Goal: Task Accomplishment & Management: Manage account settings

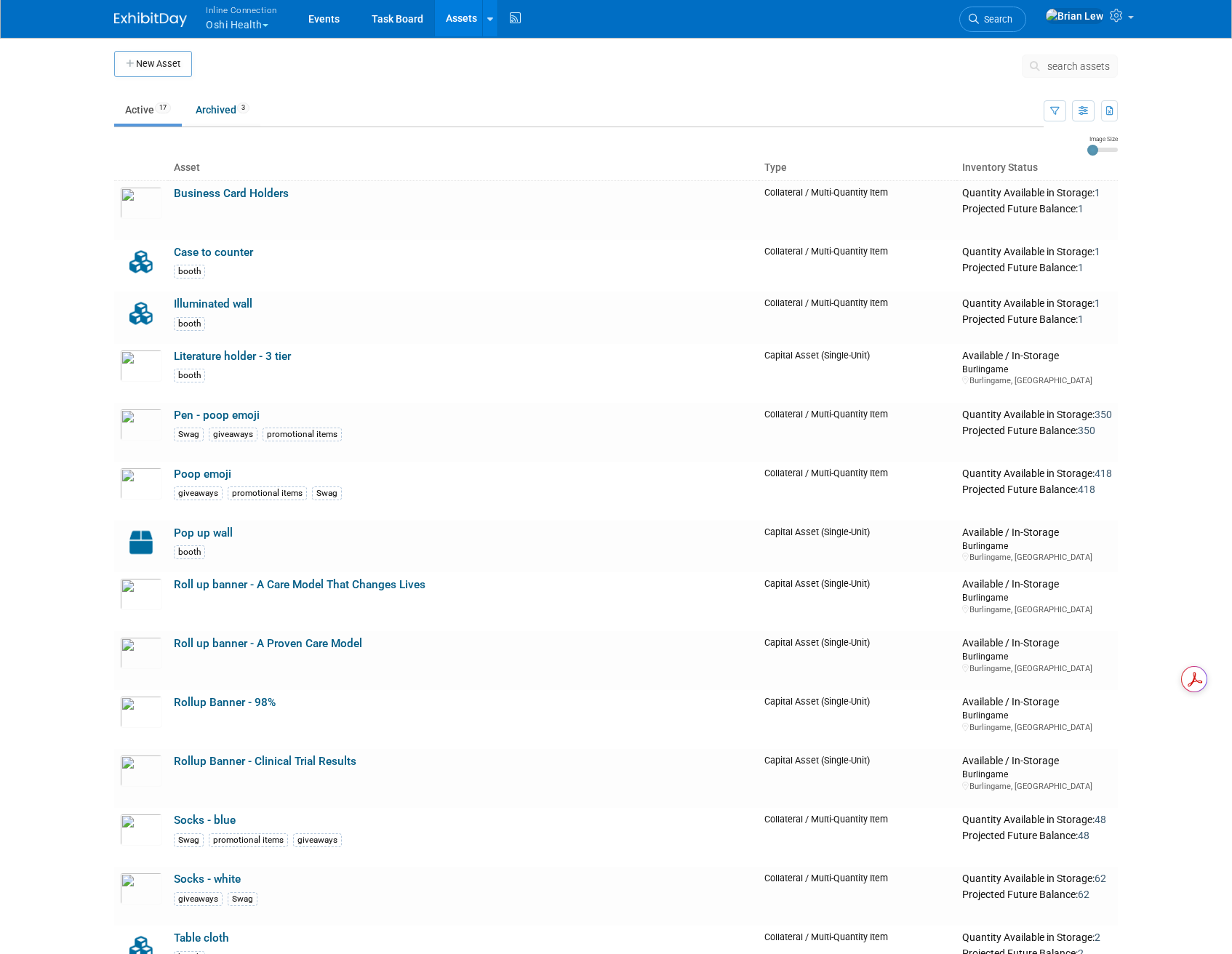
click at [270, 19] on button "Inline Connection Oshi Health" at bounding box center [250, 19] width 91 height 38
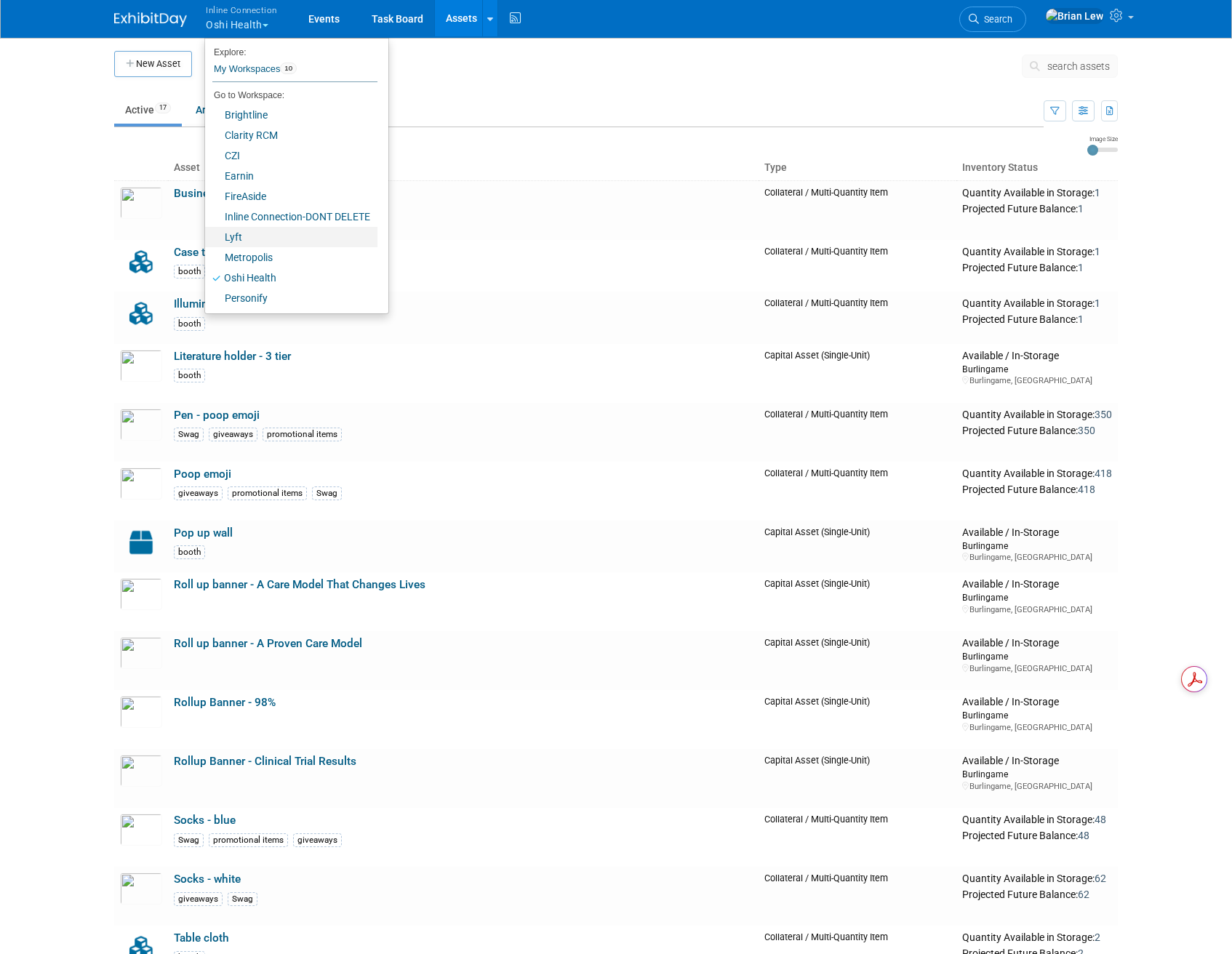
click at [264, 242] on link "Lyft" at bounding box center [292, 237] width 173 height 20
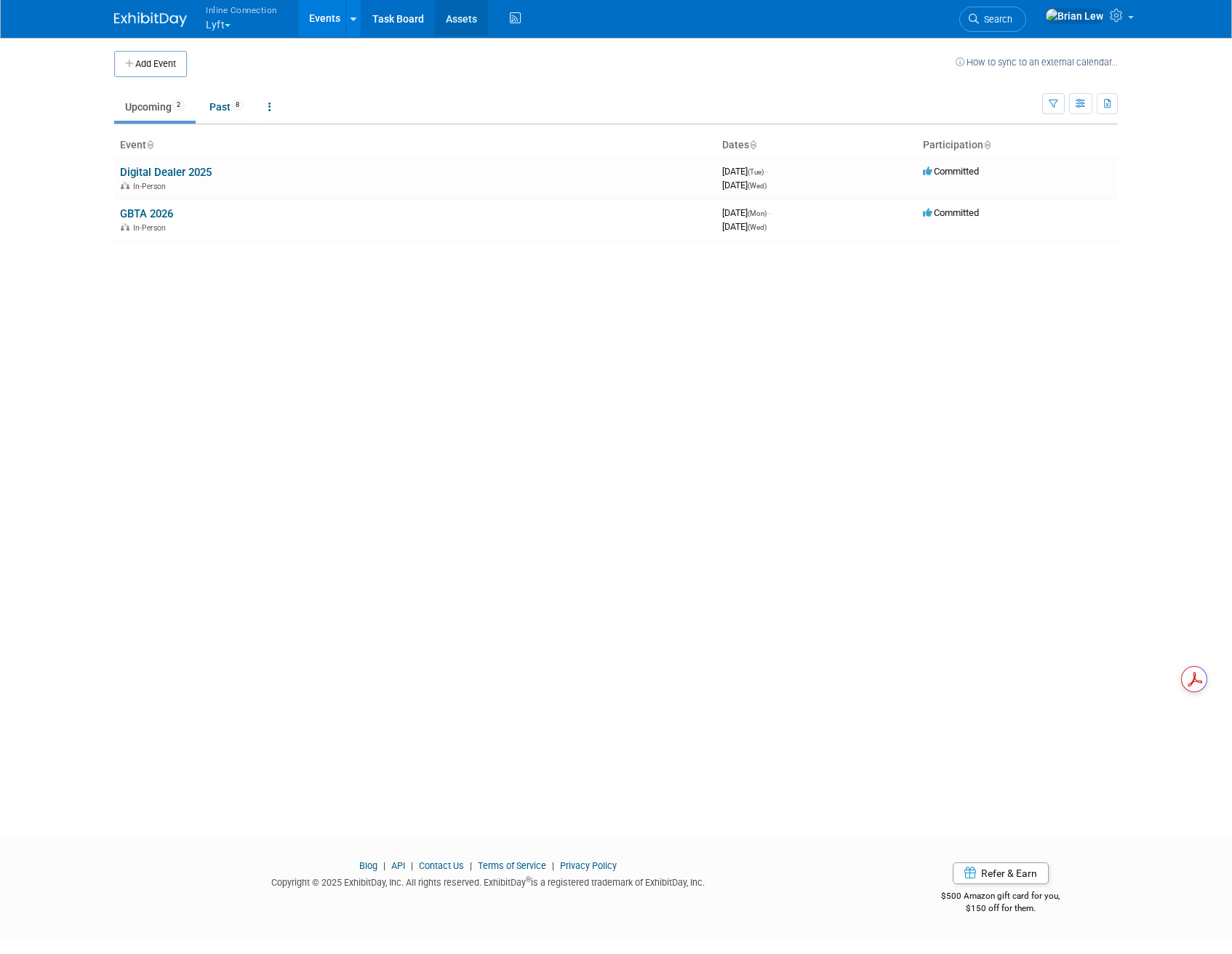
click at [460, 19] on link "Assets" at bounding box center [461, 18] width 53 height 37
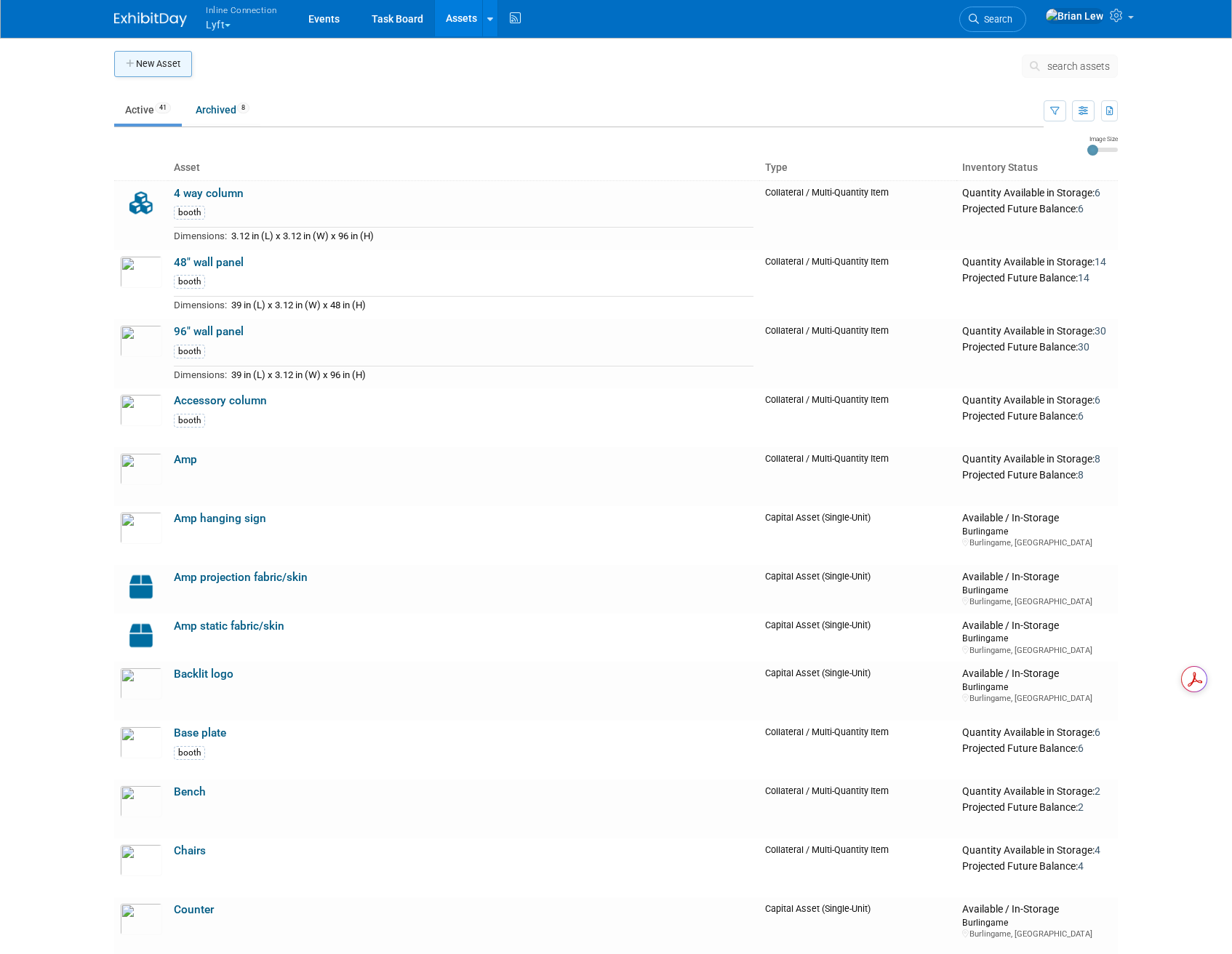
click at [137, 71] on button "New Asset" at bounding box center [153, 64] width 78 height 26
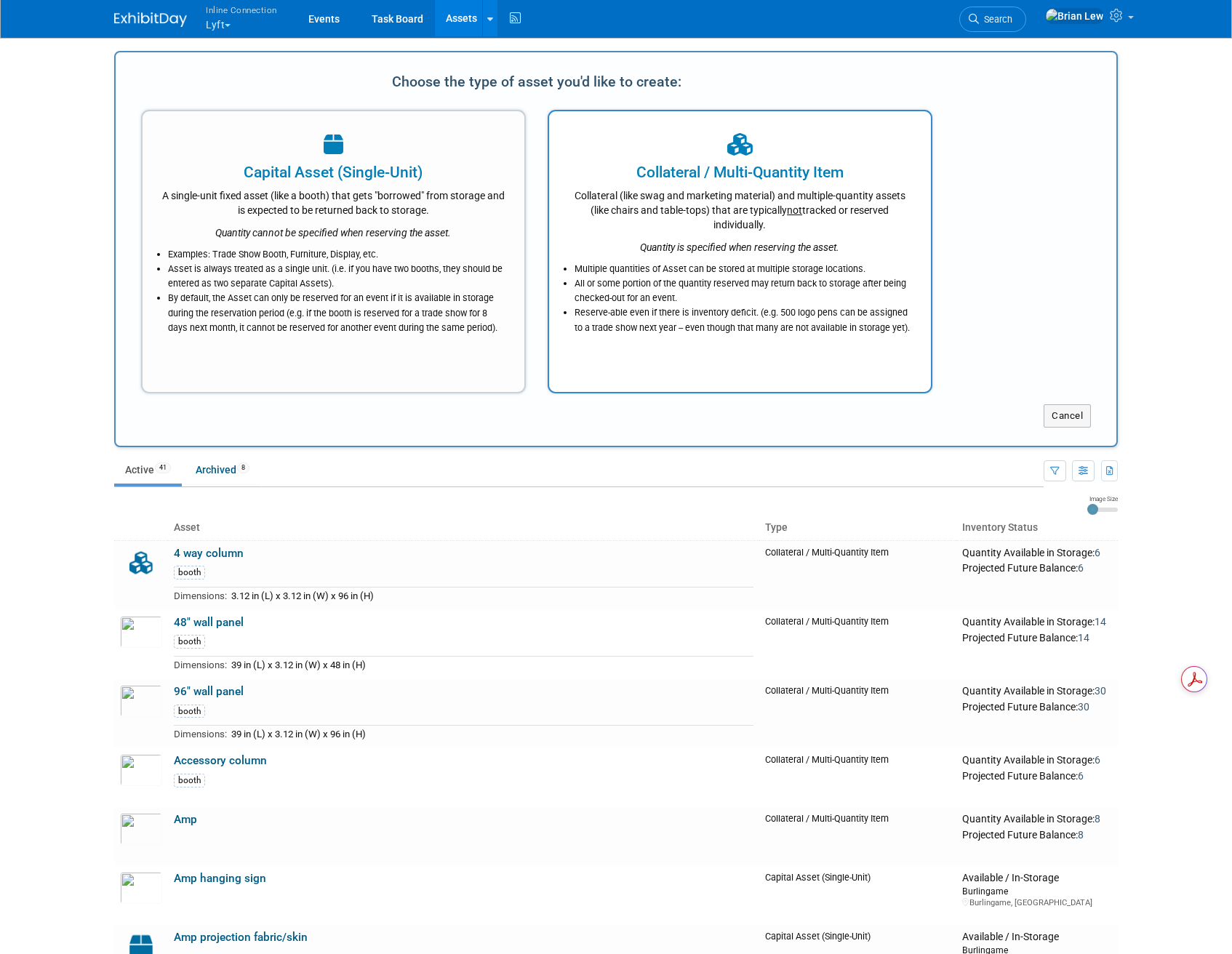
click at [670, 170] on div "Collateral / Multi-Quantity Item" at bounding box center [740, 173] width 345 height 22
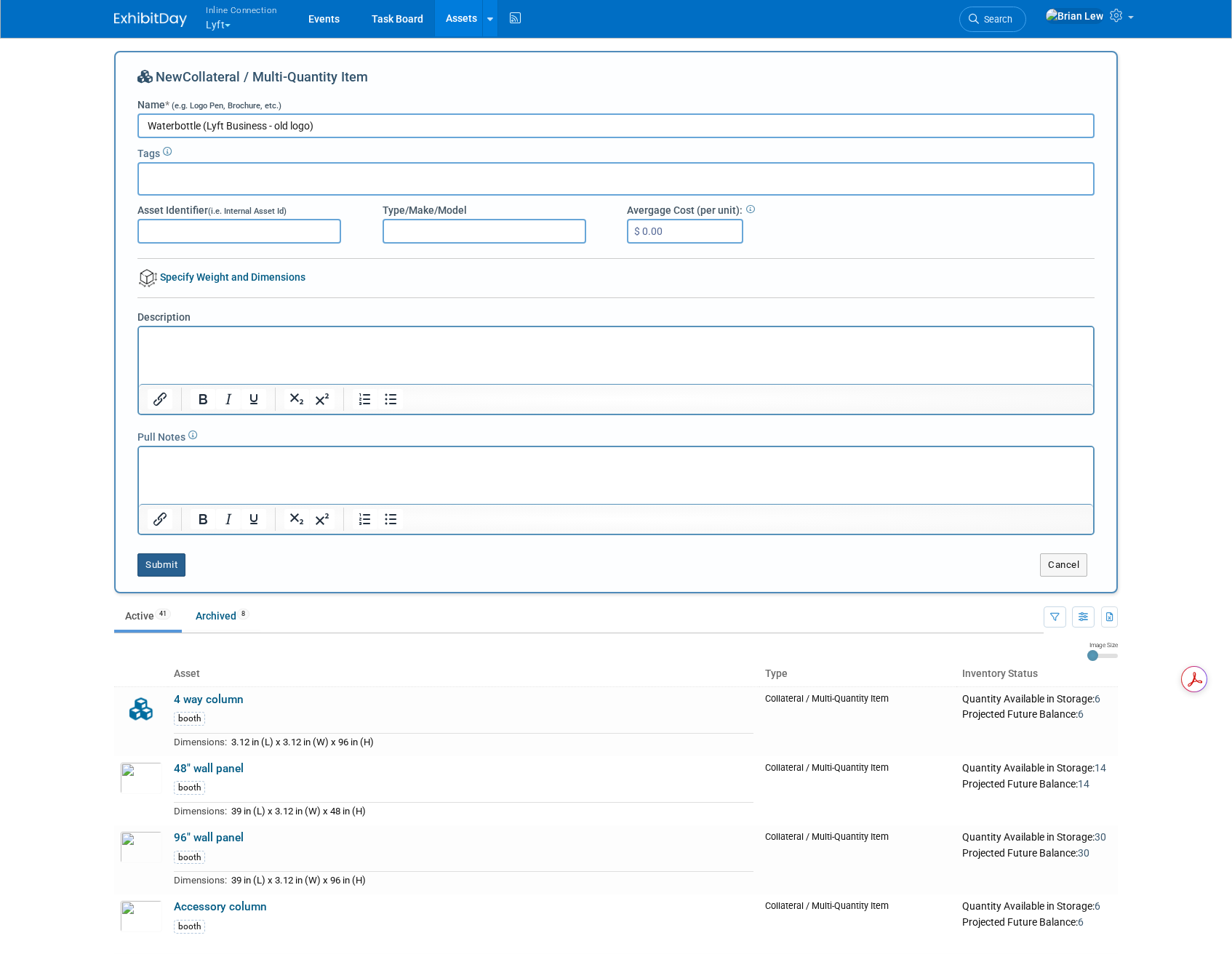
type input "Waterbottle (Lyft Business - old logo)"
click at [169, 568] on button "Submit" at bounding box center [162, 565] width 48 height 23
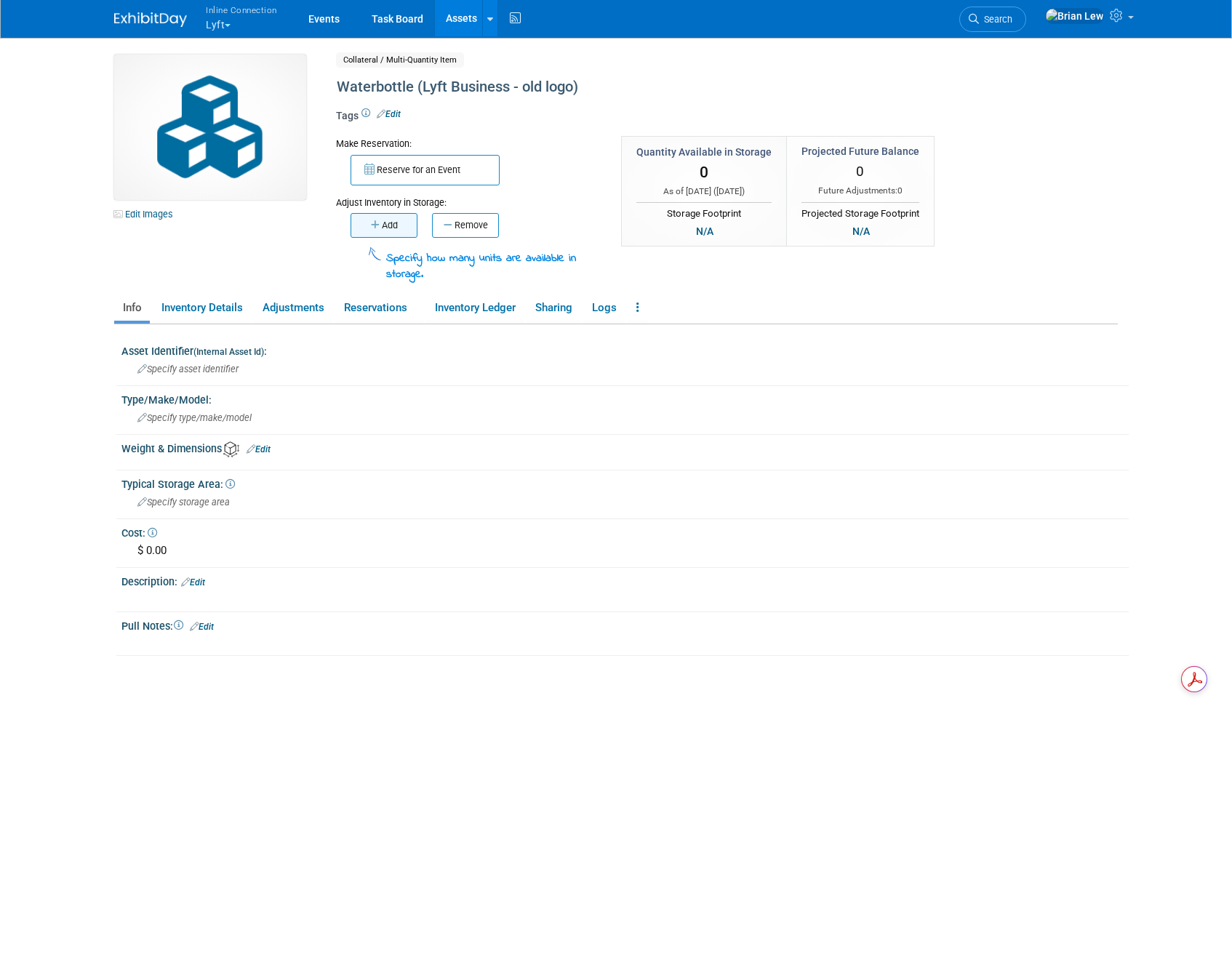
click at [399, 220] on button "Add" at bounding box center [384, 225] width 67 height 25
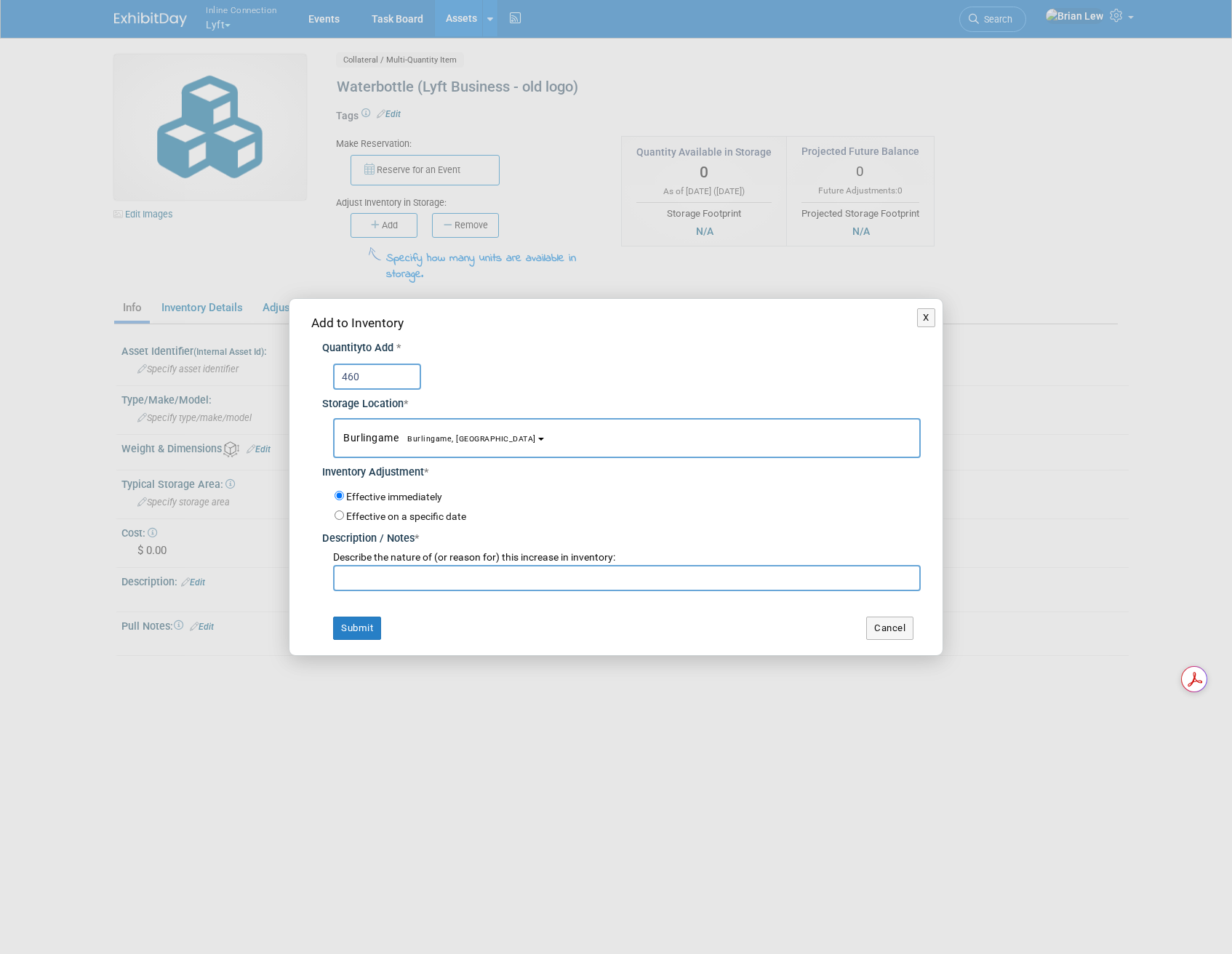
type input "460"
click at [436, 578] on input "text" at bounding box center [627, 578] width 588 height 26
type input "add"
click at [370, 630] on button "Submit" at bounding box center [357, 628] width 48 height 23
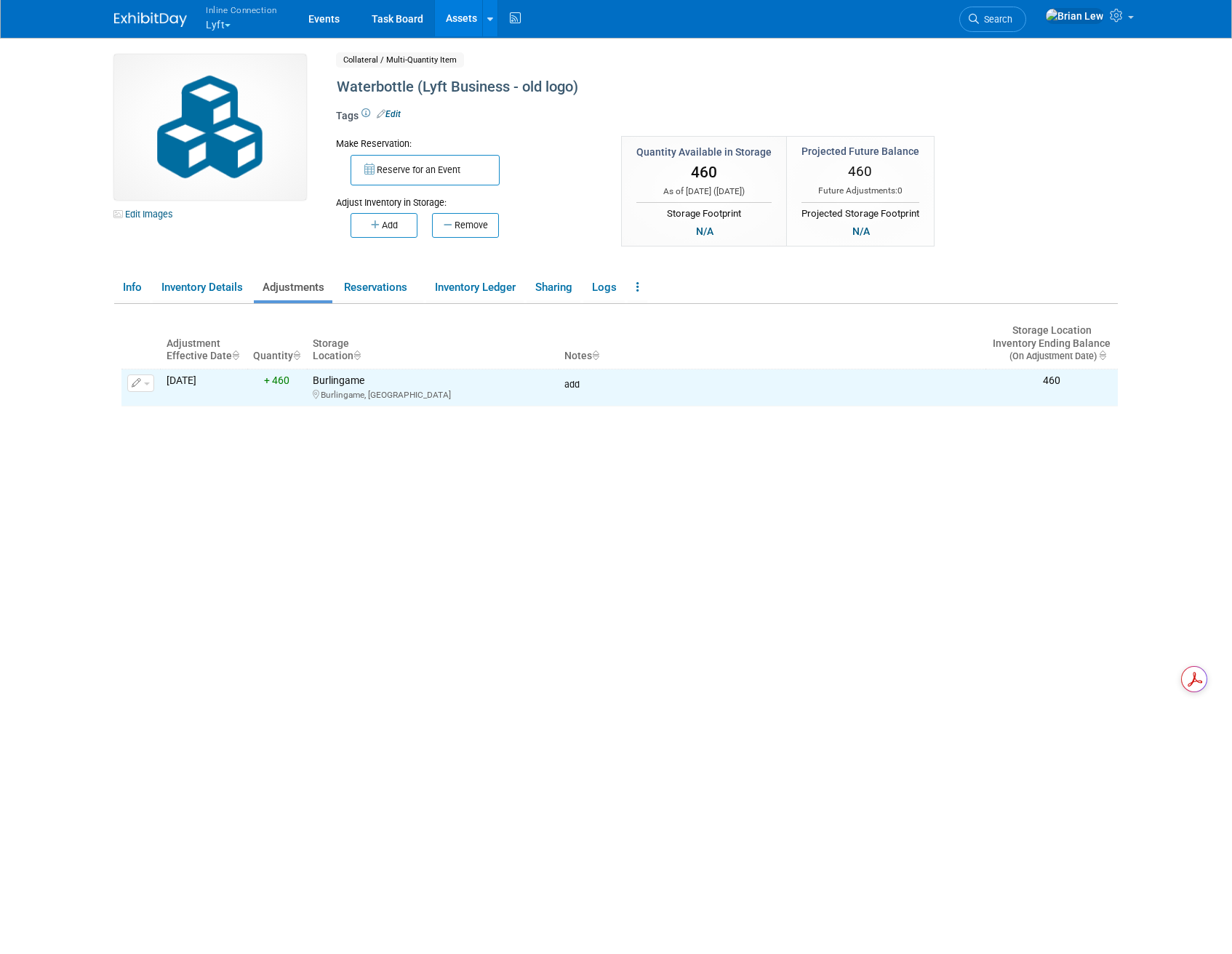
click at [450, 21] on link "Assets" at bounding box center [461, 18] width 53 height 37
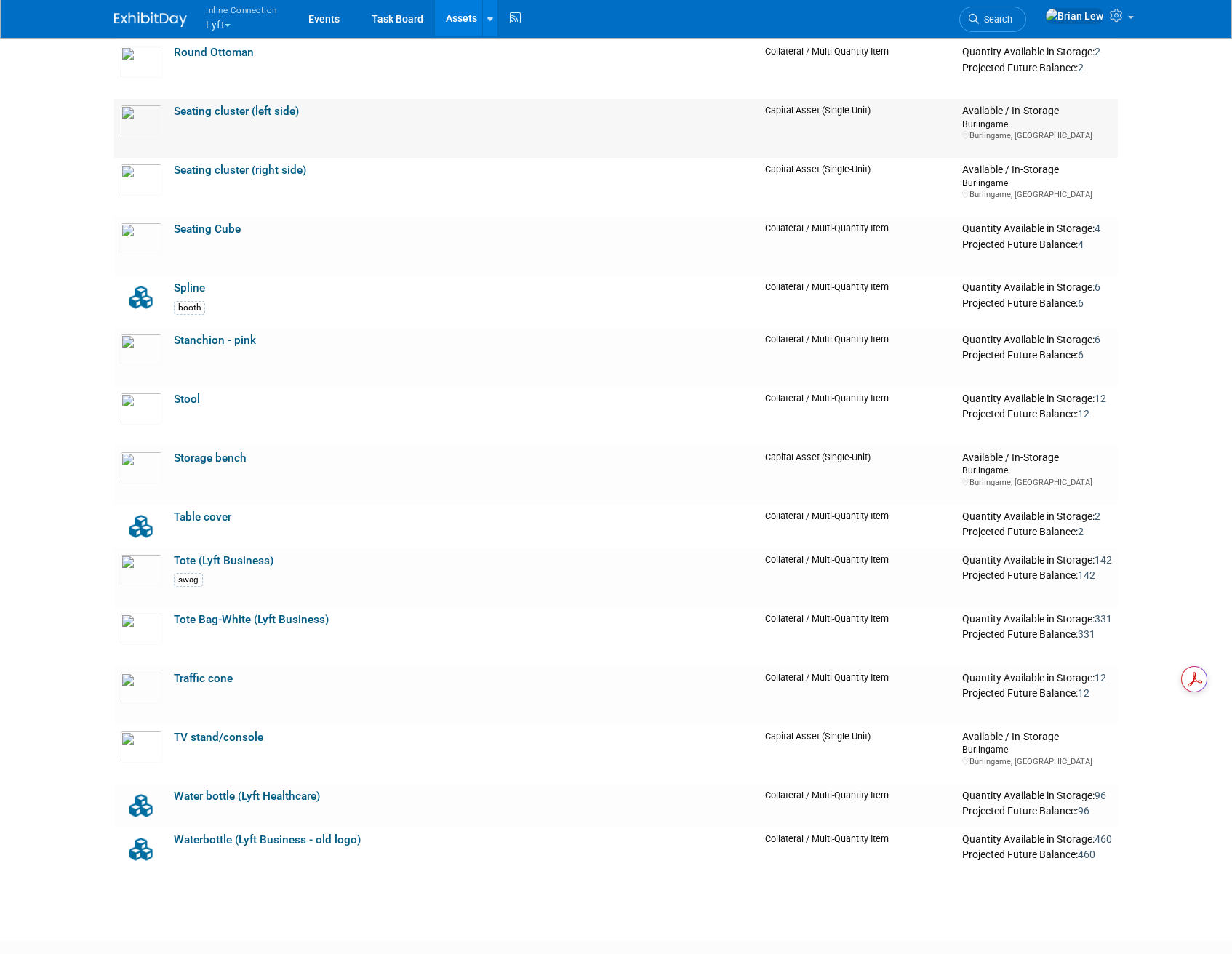
scroll to position [1811, 0]
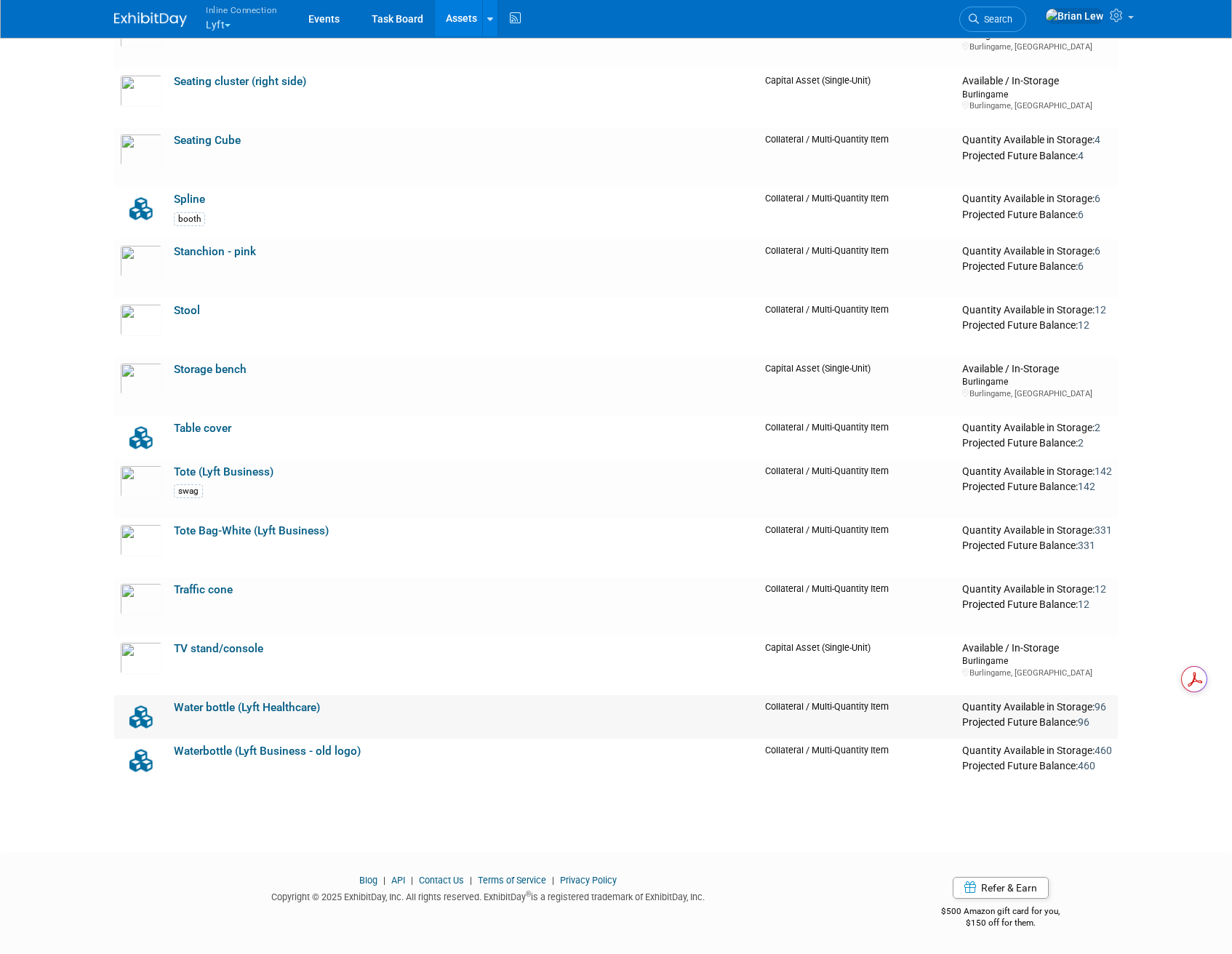
click at [275, 702] on link "Water bottle (Lyft Healthcare)" at bounding box center [247, 708] width 146 height 13
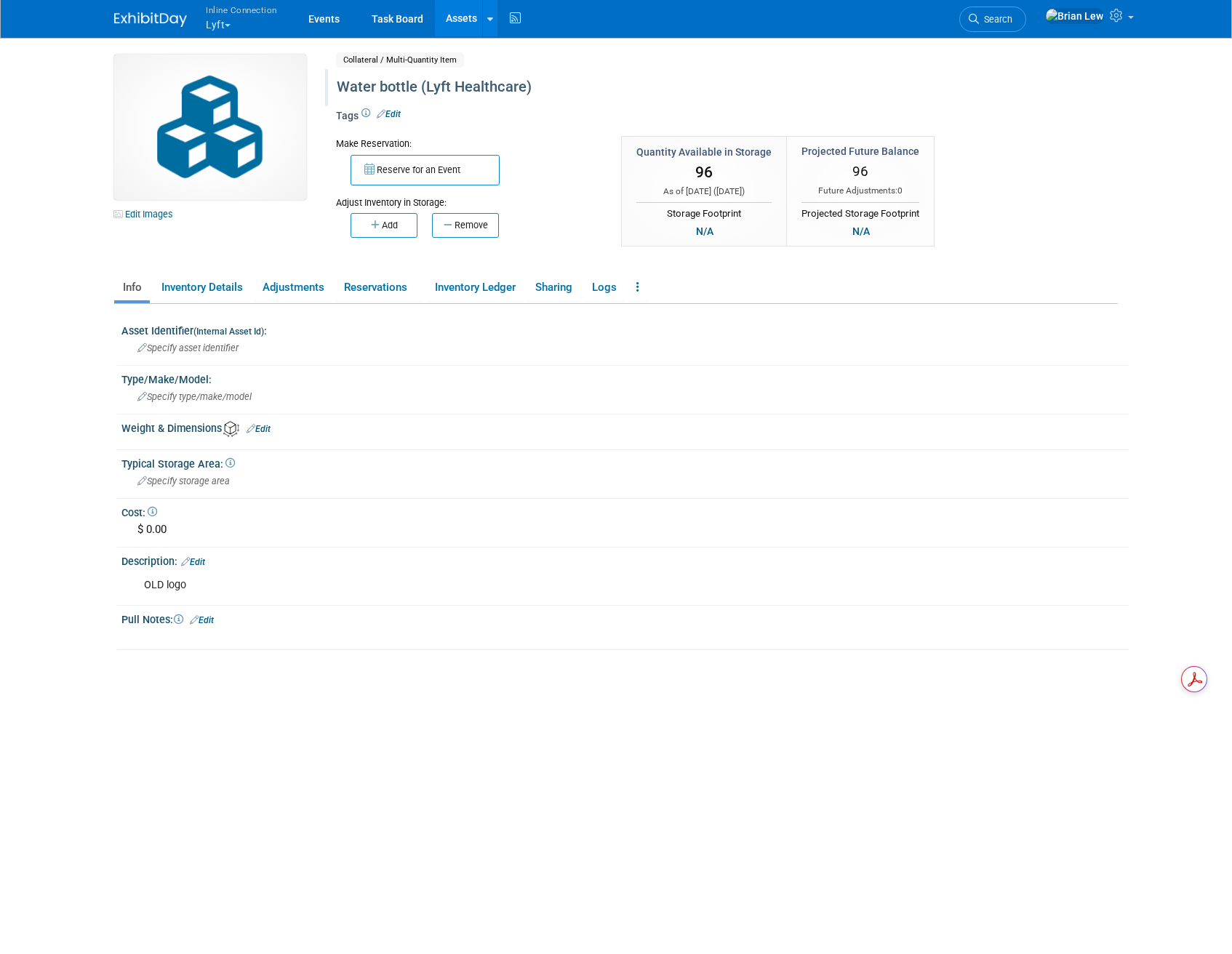
click at [466, 93] on div "Water bottle (Lyft Healthcare)" at bounding box center [664, 87] width 667 height 26
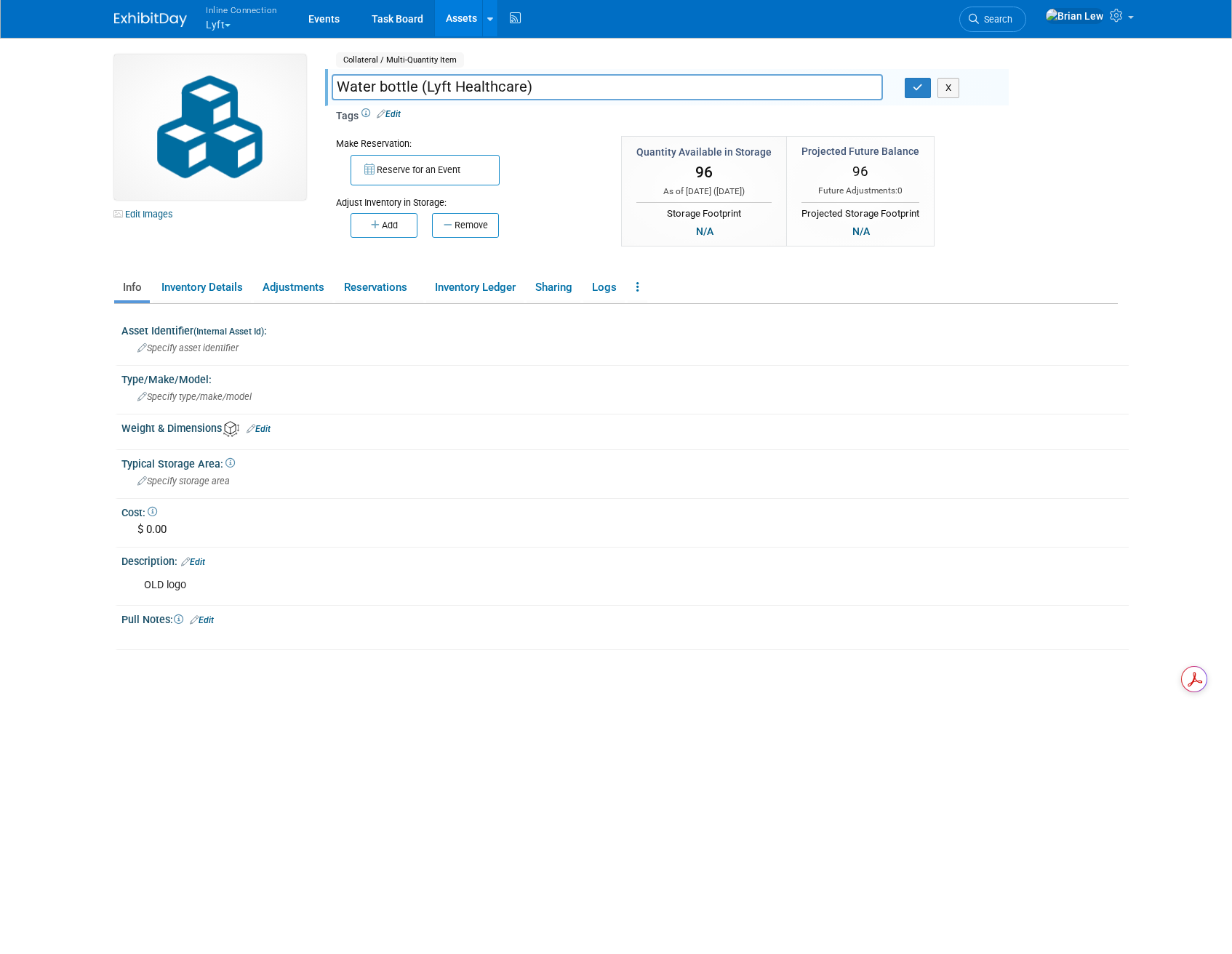
click at [563, 89] on input "Water bottle (Lyft Healthcare)" at bounding box center [607, 86] width 551 height 26
type input "Water bottle (Lyft Healthcare) old logo"
click at [916, 89] on icon "button" at bounding box center [918, 88] width 10 height 9
